Goal: Find specific page/section: Find specific page/section

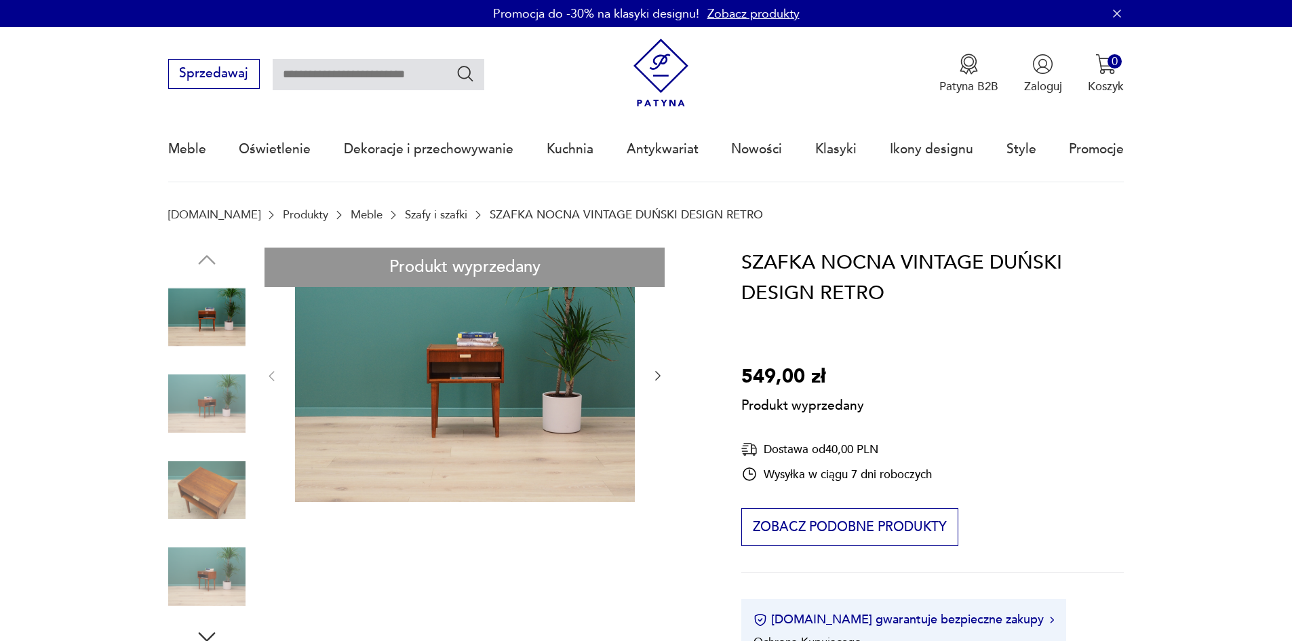
click at [416, 75] on input "text" at bounding box center [379, 74] width 212 height 31
type input "**********"
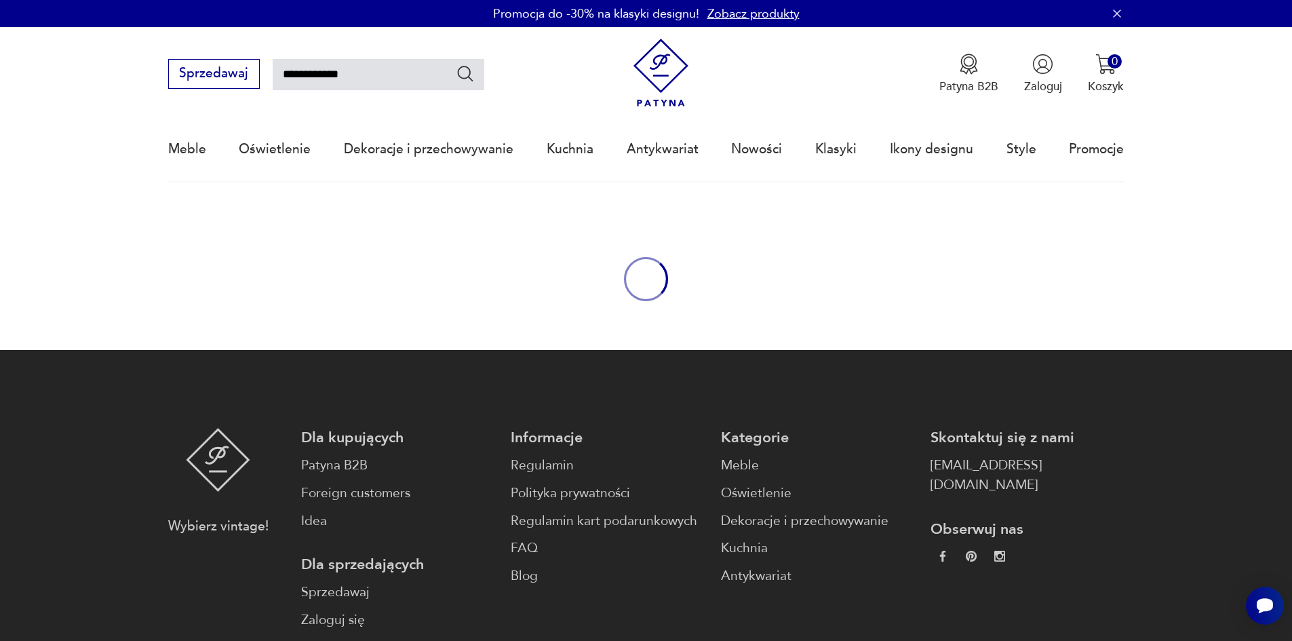
scroll to position [78, 0]
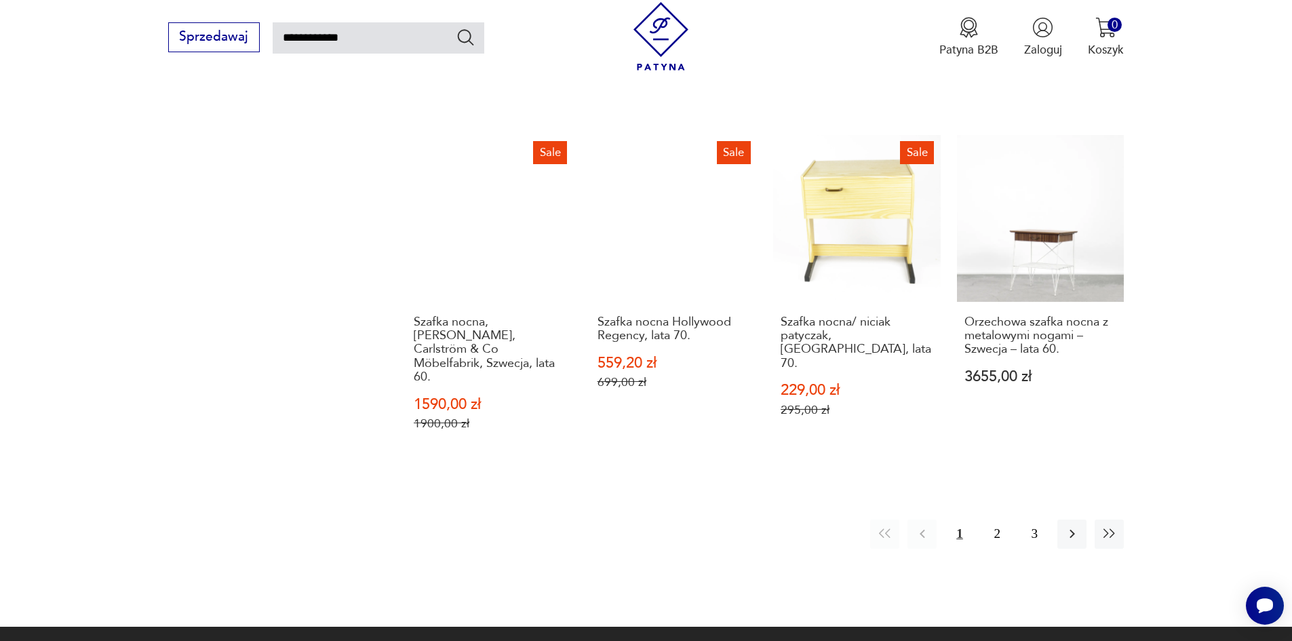
scroll to position [1299, 0]
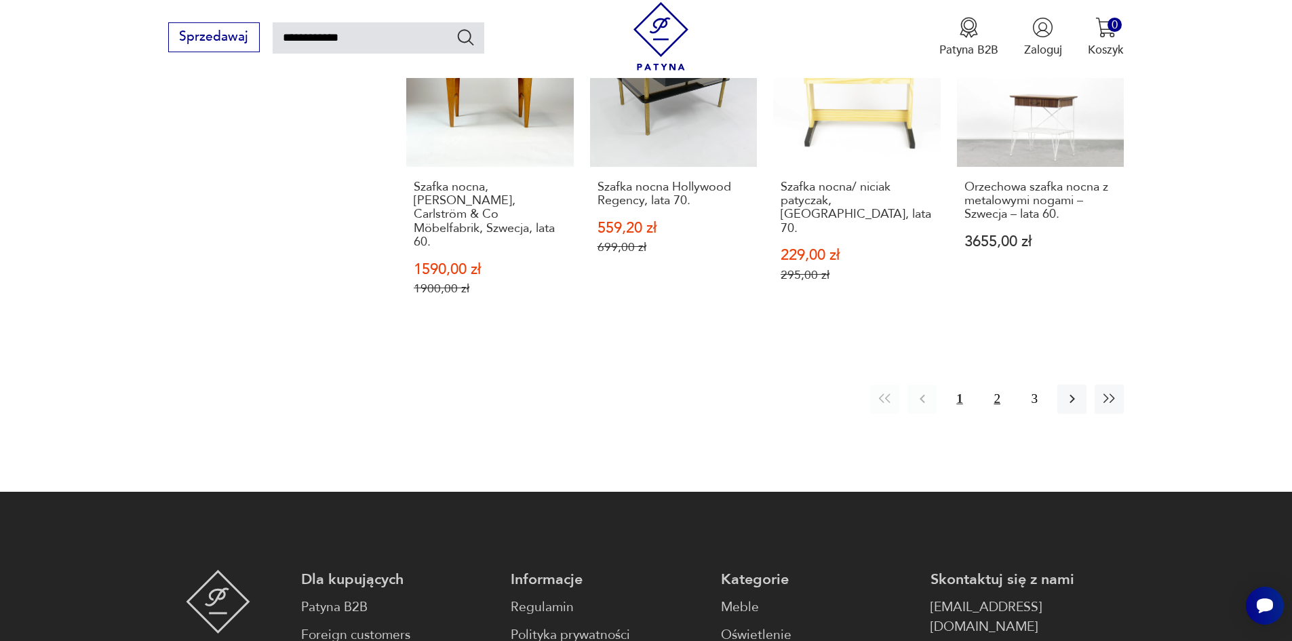
click at [1008, 385] on button "2" at bounding box center [997, 399] width 29 height 29
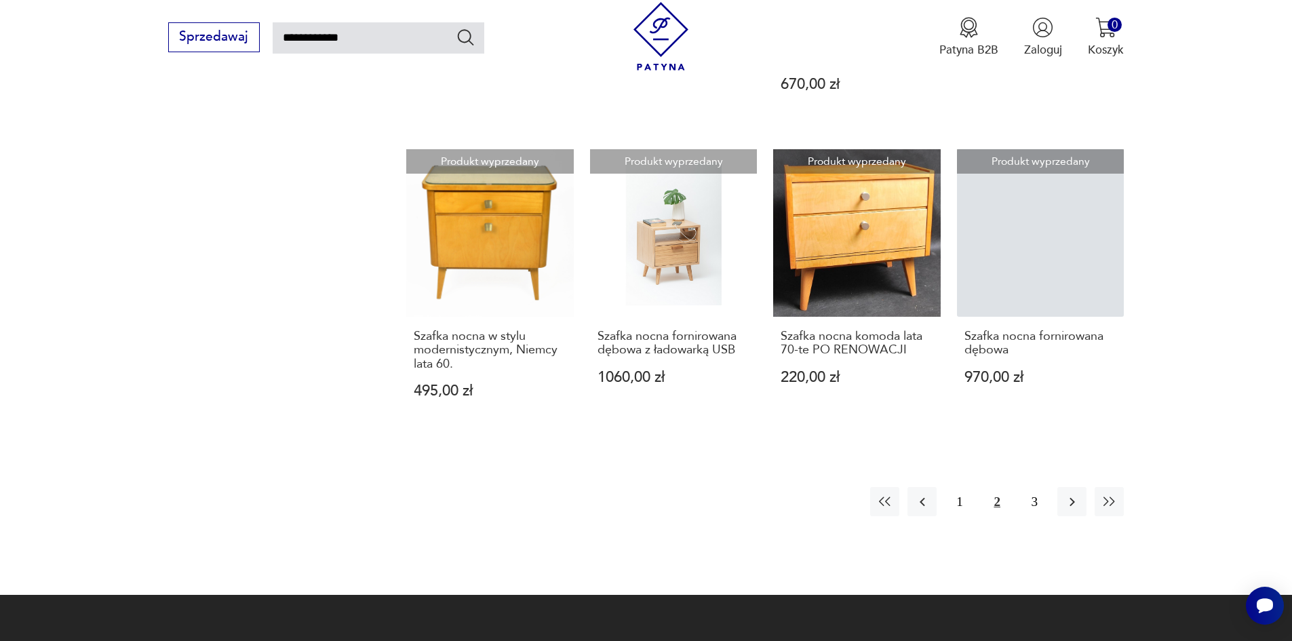
scroll to position [1135, 0]
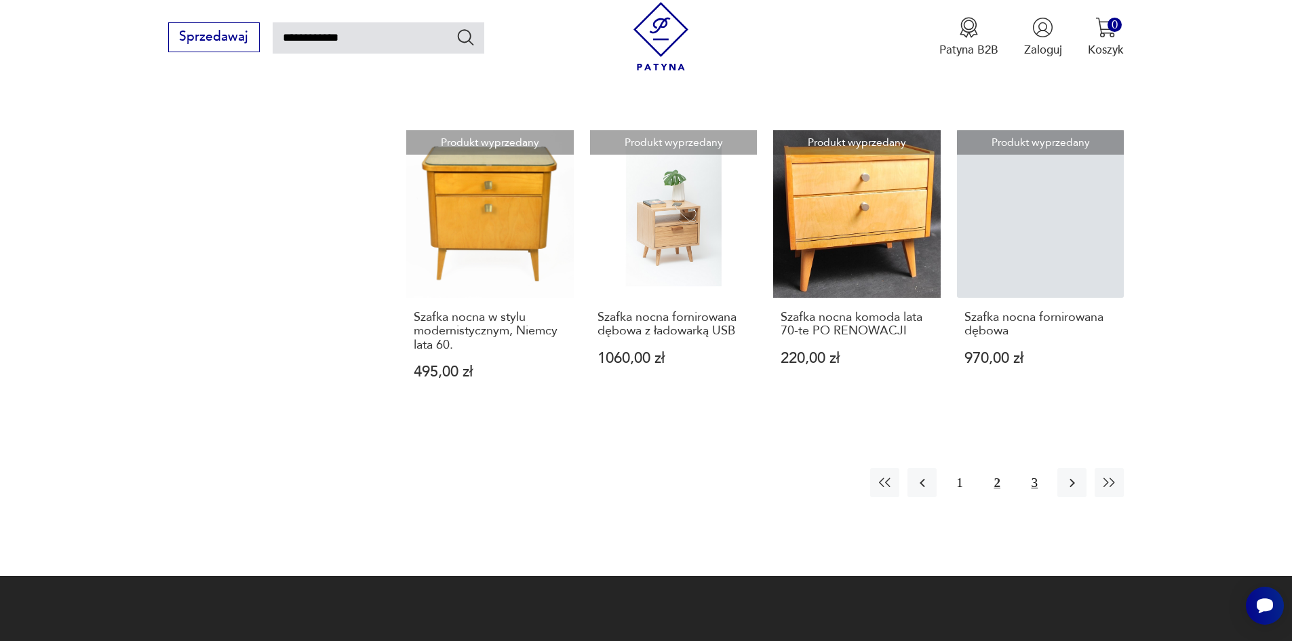
click at [1045, 468] on button "3" at bounding box center [1034, 482] width 29 height 29
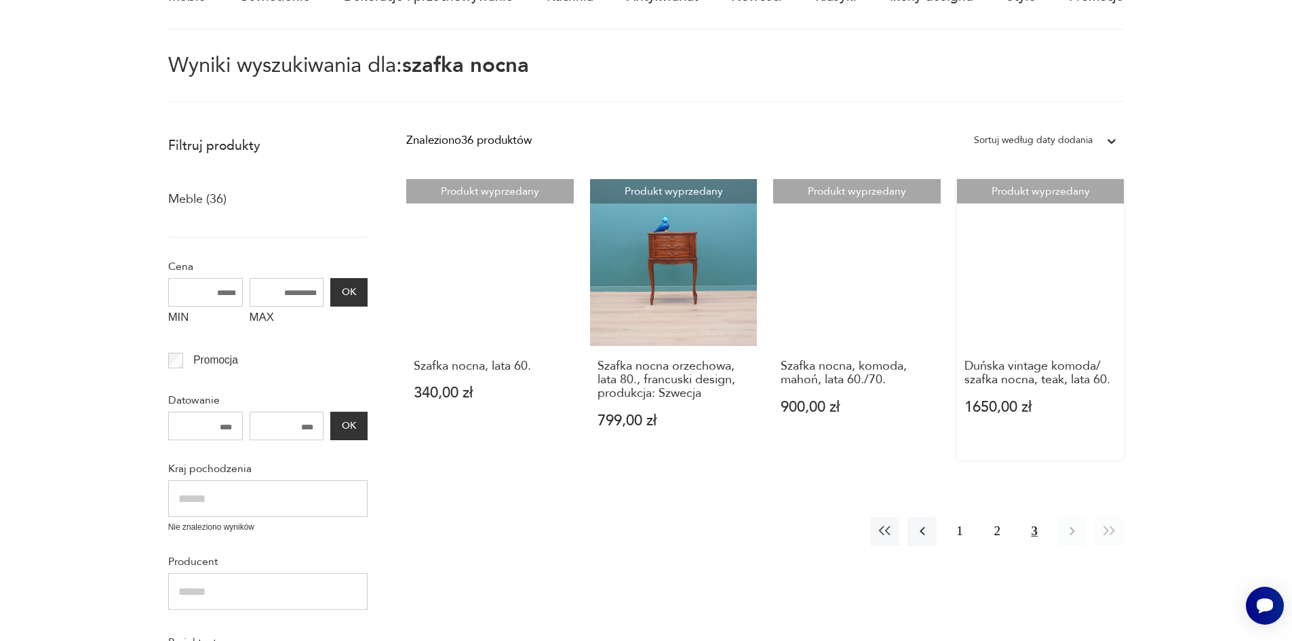
scroll to position [214, 0]
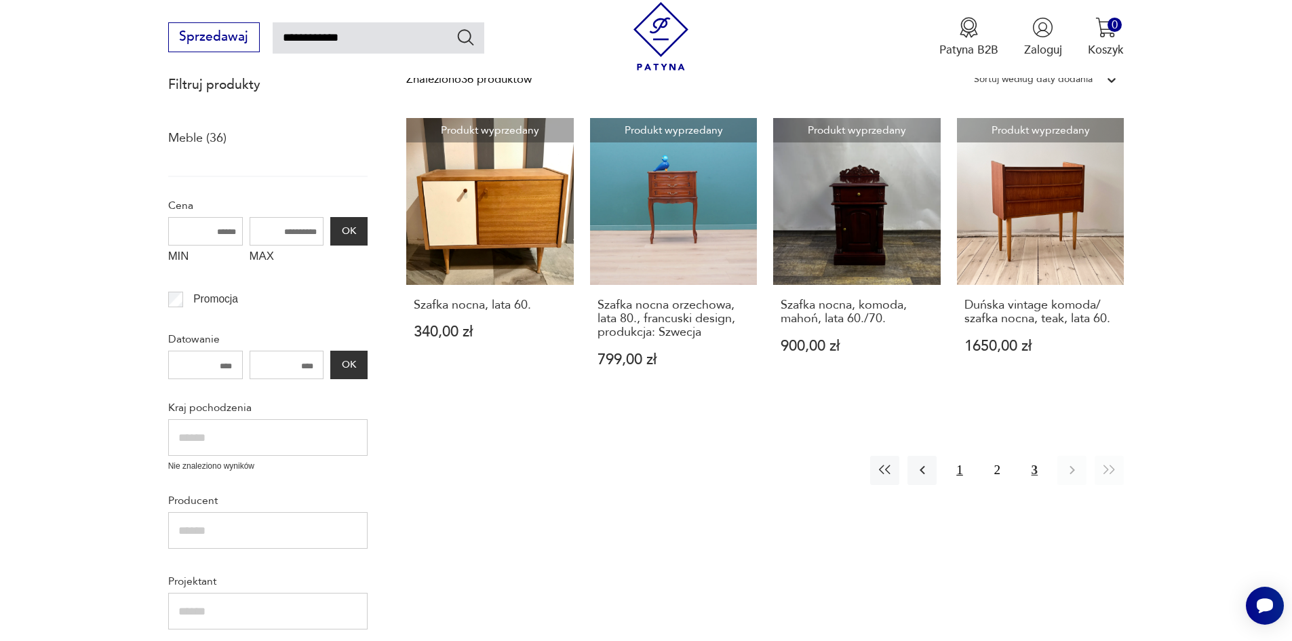
click at [961, 463] on button "1" at bounding box center [959, 470] width 29 height 29
